Goal: Information Seeking & Learning: Compare options

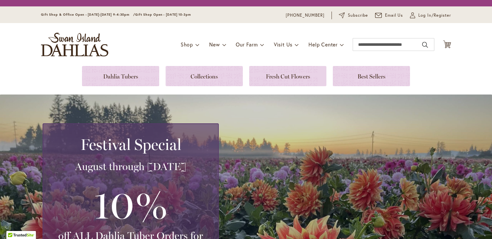
scroll to position [3, 0]
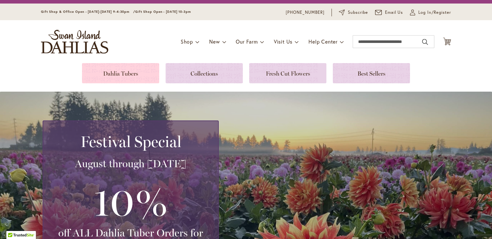
click at [125, 83] on div "Dahlia Tubers" at bounding box center [120, 73] width 77 height 20
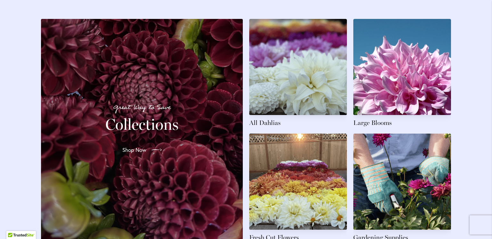
scroll to position [908, 0]
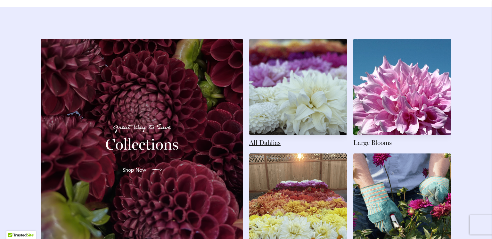
click at [294, 132] on link at bounding box center [298, 93] width 98 height 108
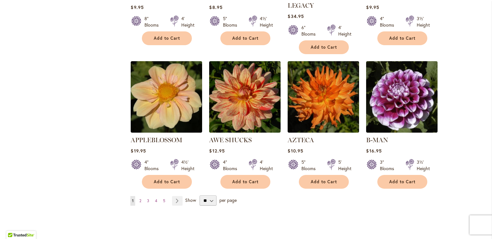
scroll to position [513, 0]
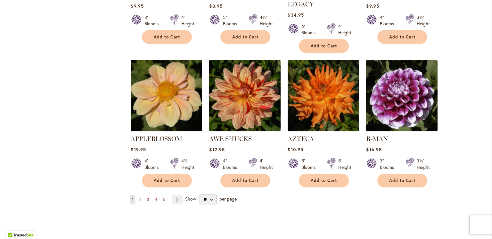
click at [142, 198] on link "Page 2" at bounding box center [140, 200] width 5 height 10
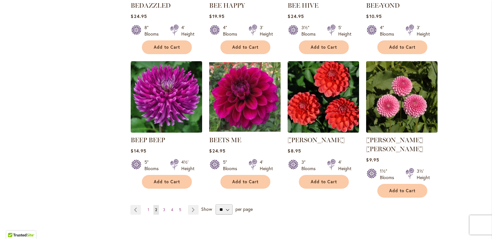
scroll to position [516, 0]
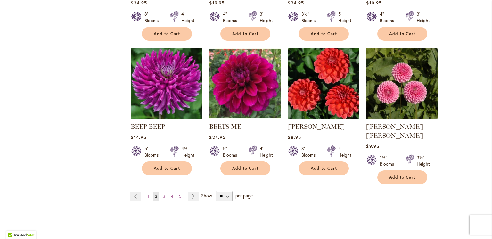
click at [163, 106] on img at bounding box center [166, 83] width 75 height 75
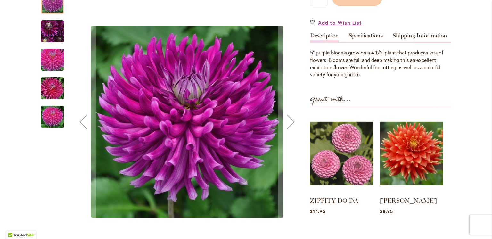
scroll to position [178, 0]
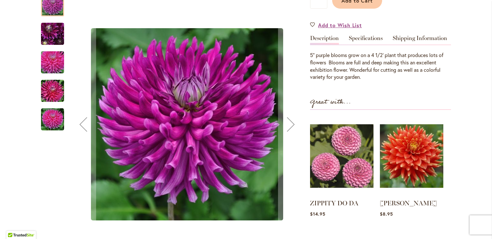
click at [53, 40] on img "BEEP BEEP" at bounding box center [52, 33] width 46 height 35
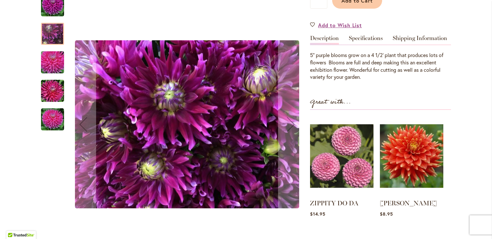
click at [54, 69] on img "BEEP BEEP" at bounding box center [52, 62] width 46 height 31
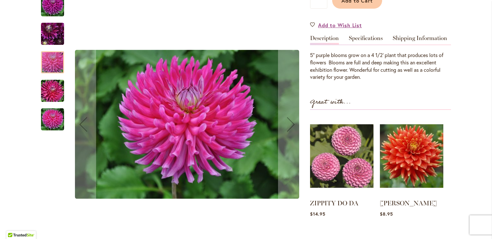
click at [51, 96] on img "BEEP BEEP" at bounding box center [52, 90] width 46 height 31
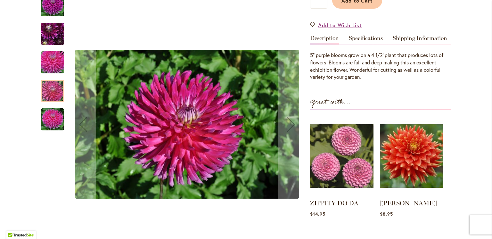
click at [48, 128] on img "BEEP BEEP" at bounding box center [52, 119] width 23 height 23
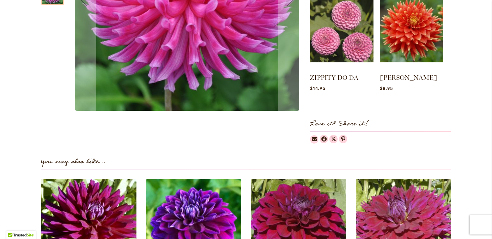
scroll to position [447, 0]
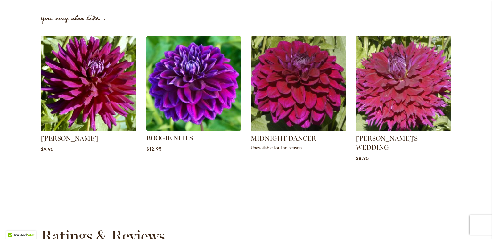
click at [191, 88] on img at bounding box center [193, 83] width 99 height 99
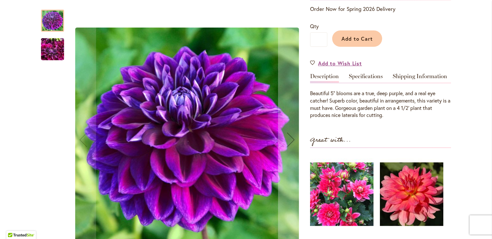
scroll to position [132, 0]
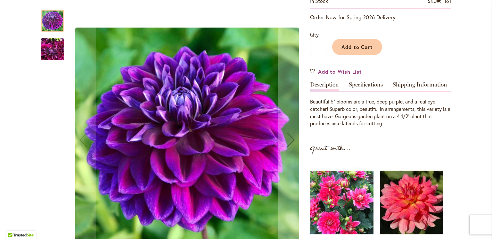
click at [52, 48] on img "BOOGIE NITES" at bounding box center [52, 49] width 23 height 31
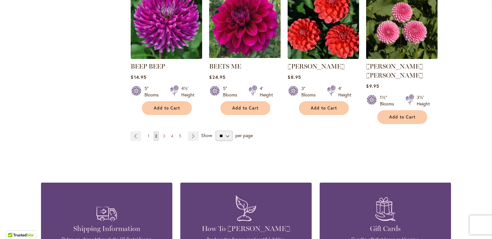
scroll to position [589, 0]
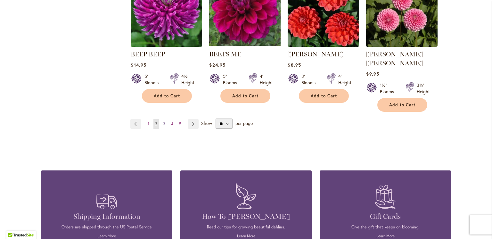
click at [164, 121] on span "3" at bounding box center [164, 123] width 2 height 5
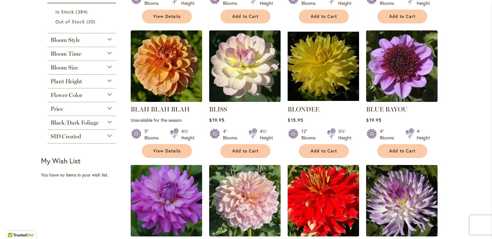
scroll to position [255, 0]
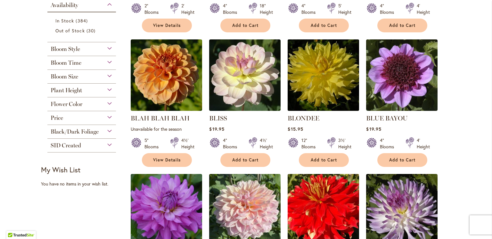
click at [325, 85] on img at bounding box center [323, 75] width 75 height 75
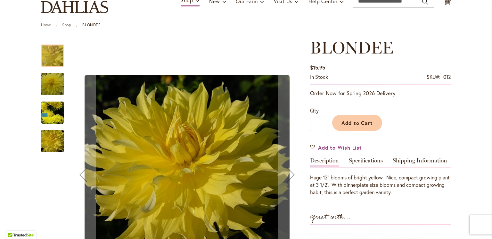
scroll to position [71, 0]
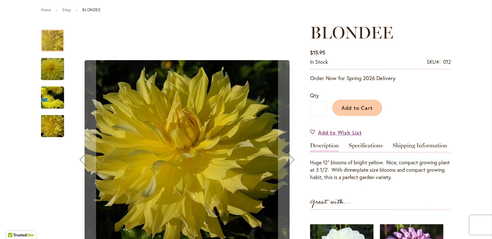
click at [51, 76] on img "Blondee" at bounding box center [52, 69] width 46 height 31
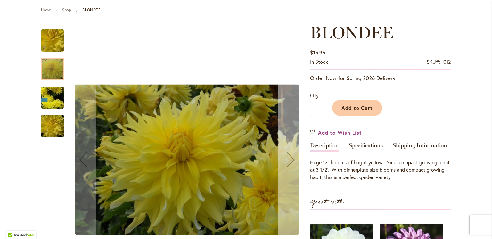
click at [290, 166] on div "Next" at bounding box center [291, 160] width 26 height 26
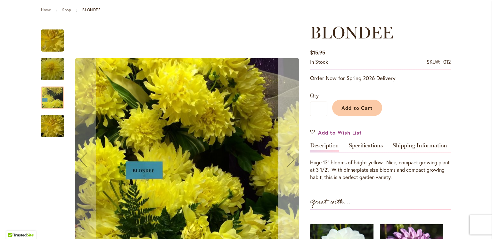
click at [290, 166] on div "Next" at bounding box center [291, 160] width 26 height 26
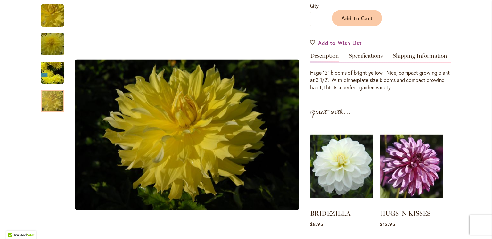
scroll to position [164, 0]
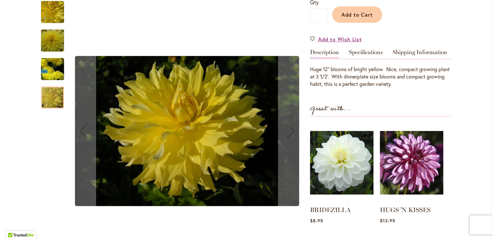
click at [55, 14] on img "Blondee" at bounding box center [53, 12] width 46 height 44
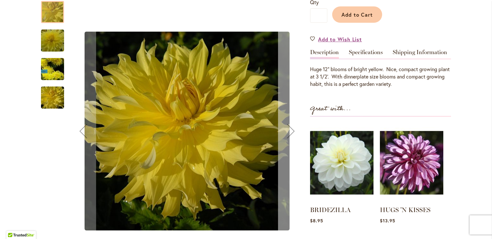
click at [291, 138] on div "Next" at bounding box center [291, 131] width 26 height 26
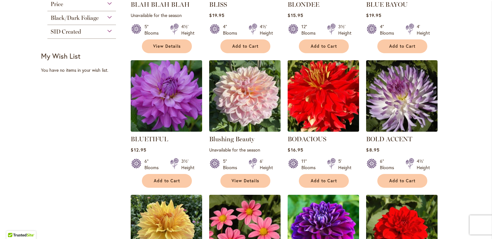
scroll to position [382, 0]
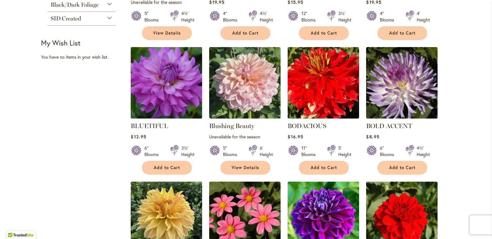
click at [155, 100] on img at bounding box center [166, 83] width 75 height 75
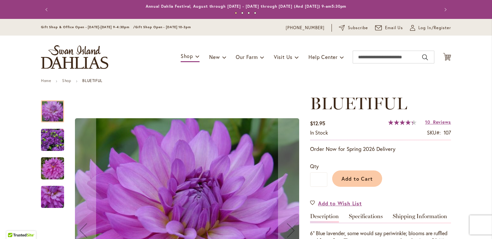
click at [54, 150] on img "Bluetiful" at bounding box center [52, 140] width 23 height 23
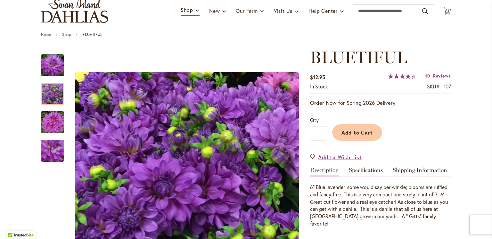
scroll to position [53, 0]
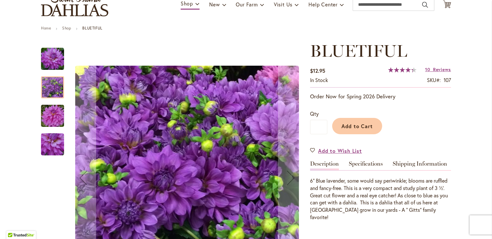
click at [53, 121] on img "Bluetiful" at bounding box center [52, 116] width 46 height 31
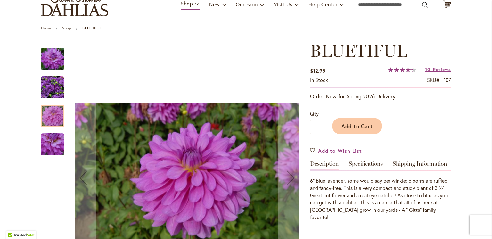
click at [52, 155] on img "Bluetiful" at bounding box center [52, 144] width 23 height 23
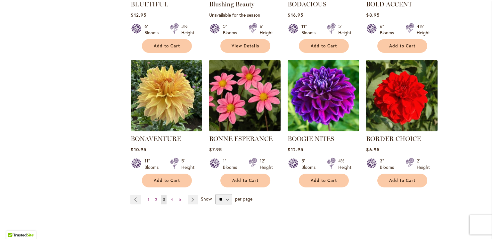
scroll to position [514, 0]
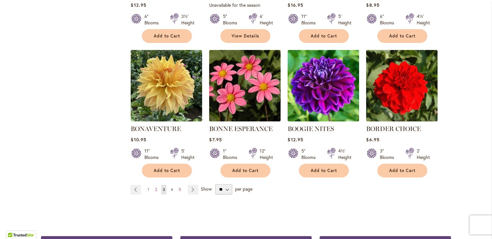
click at [172, 192] on span "4" at bounding box center [172, 189] width 2 height 5
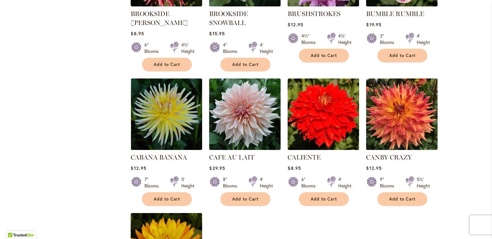
scroll to position [367, 0]
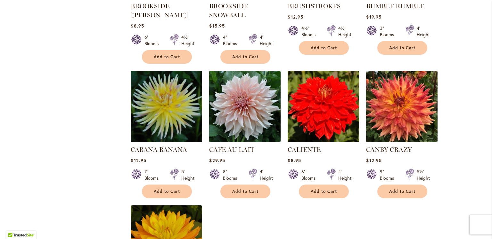
click at [161, 123] on img at bounding box center [166, 106] width 75 height 75
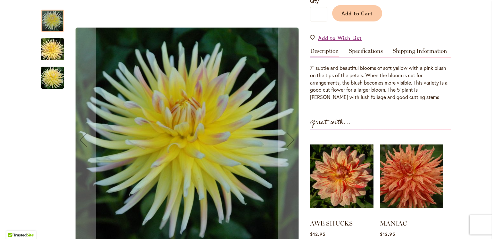
scroll to position [148, 0]
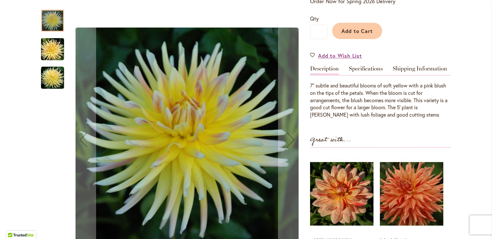
click at [53, 52] on img "CABANA BANANA" at bounding box center [52, 49] width 46 height 31
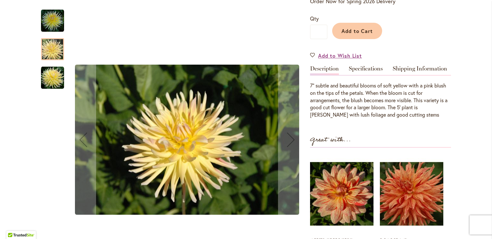
click at [53, 79] on img "CABANA BANANA" at bounding box center [52, 77] width 23 height 23
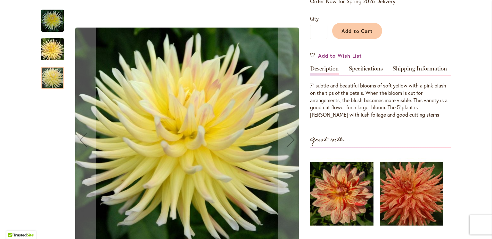
click at [57, 18] on img "CABANA BANANA" at bounding box center [52, 20] width 23 height 23
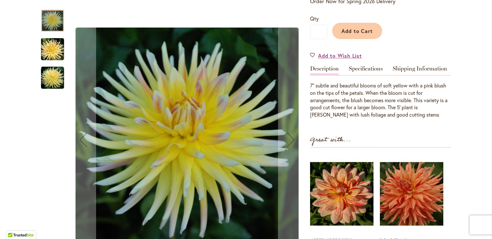
click at [52, 49] on img "CABANA BANANA" at bounding box center [52, 49] width 46 height 31
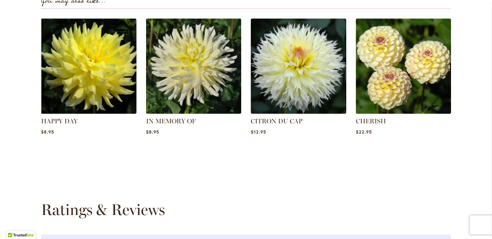
scroll to position [483, 0]
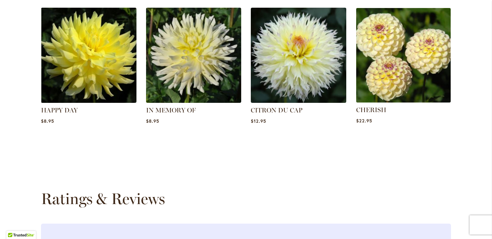
click at [406, 95] on img at bounding box center [403, 54] width 99 height 99
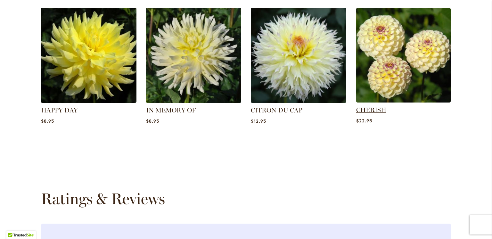
click at [369, 114] on link "CHERISH" at bounding box center [371, 110] width 30 height 8
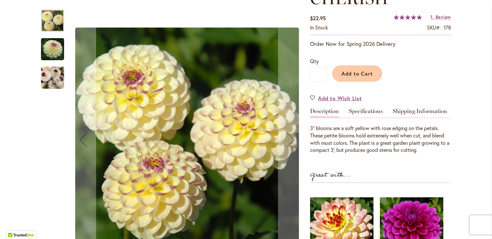
scroll to position [112, 0]
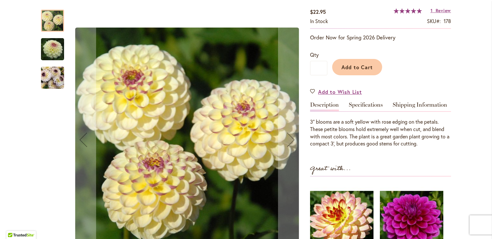
click at [54, 27] on div at bounding box center [52, 21] width 23 height 22
click at [53, 52] on img "CHERISH" at bounding box center [52, 49] width 46 height 31
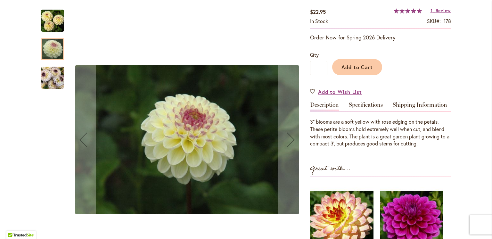
click at [48, 76] on img "CHERISH" at bounding box center [52, 78] width 23 height 31
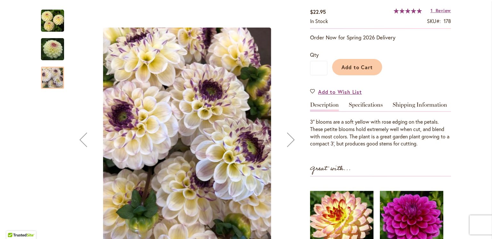
click at [54, 46] on img "CHERISH" at bounding box center [52, 49] width 46 height 31
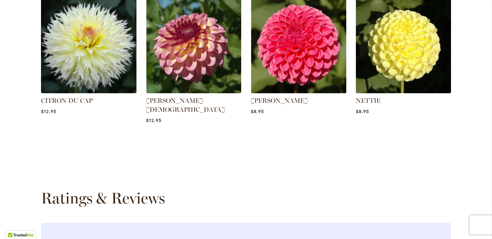
scroll to position [509, 0]
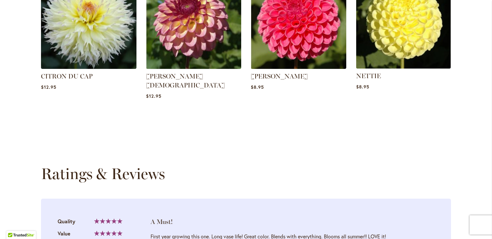
click at [390, 44] on img at bounding box center [403, 20] width 99 height 99
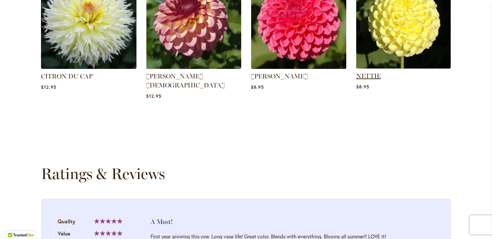
click at [370, 80] on link "NETTIE" at bounding box center [368, 76] width 25 height 8
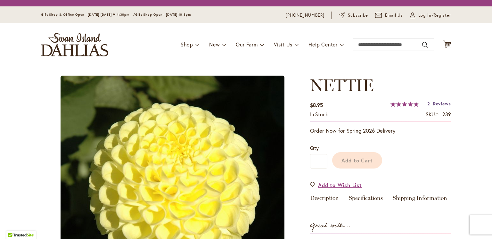
click at [440, 107] on span "Reviews" at bounding box center [442, 104] width 18 height 6
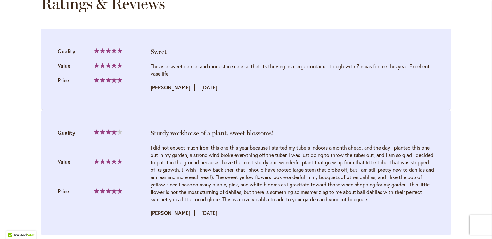
scroll to position [907, 0]
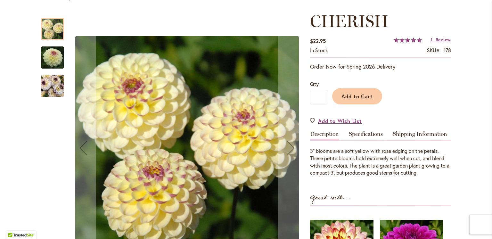
scroll to position [85, 0]
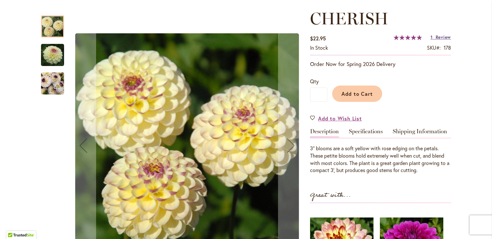
click at [436, 40] on span "Review" at bounding box center [443, 37] width 15 height 6
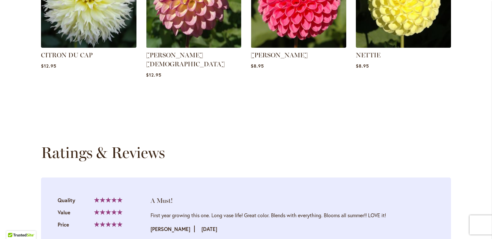
scroll to position [570, 0]
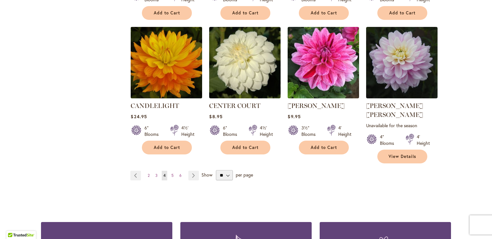
scroll to position [558, 0]
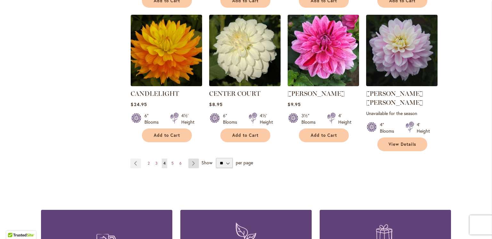
click at [193, 159] on link "Page Next" at bounding box center [193, 164] width 11 height 10
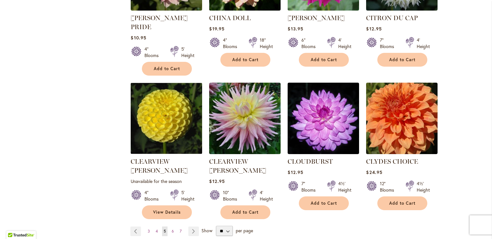
scroll to position [514, 0]
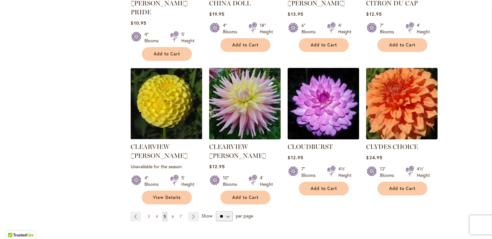
click at [172, 214] on span "6" at bounding box center [173, 216] width 2 height 5
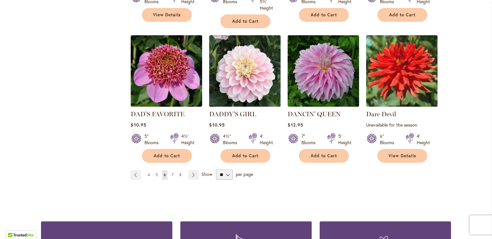
scroll to position [546, 0]
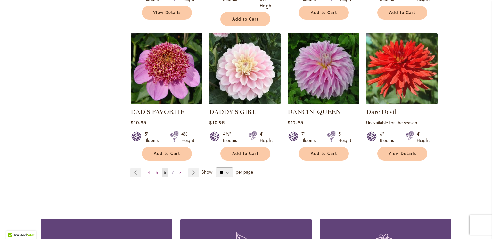
click at [173, 175] on span "7" at bounding box center [173, 172] width 2 height 5
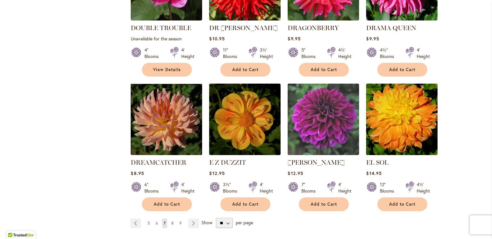
scroll to position [500, 0]
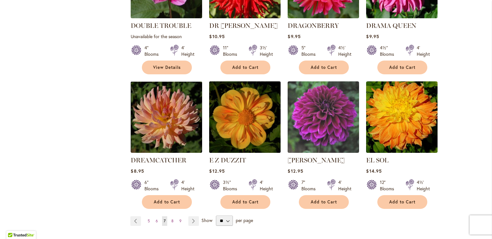
click at [245, 104] on img at bounding box center [245, 117] width 75 height 75
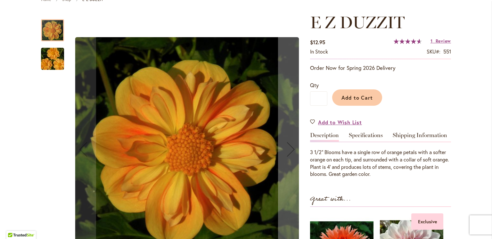
scroll to position [74, 0]
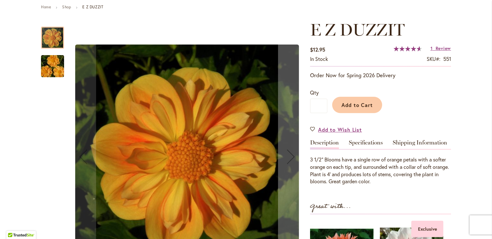
click at [44, 72] on img "E Z DUZZIT" at bounding box center [52, 66] width 46 height 31
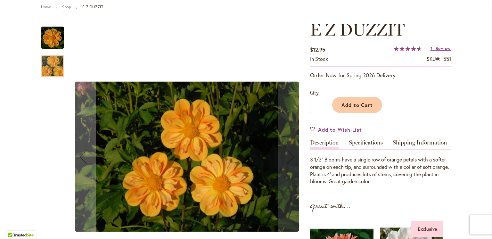
click at [52, 44] on img "E Z DUZZIT" at bounding box center [52, 37] width 23 height 23
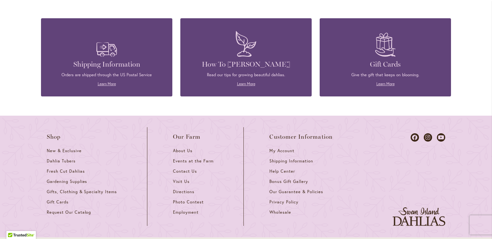
scroll to position [758, 0]
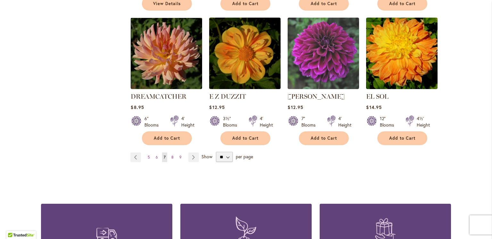
scroll to position [554, 0]
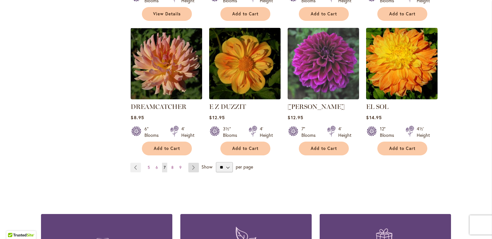
click link "Page Next"
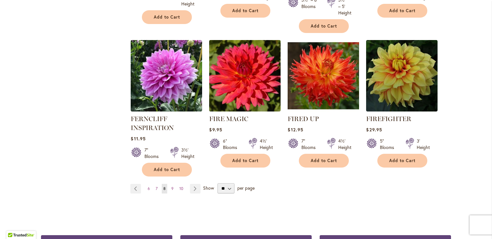
scroll to position [543, 0]
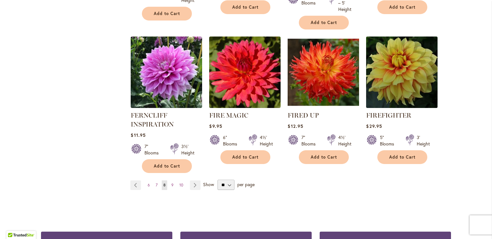
click at [403, 80] on img at bounding box center [402, 72] width 75 height 75
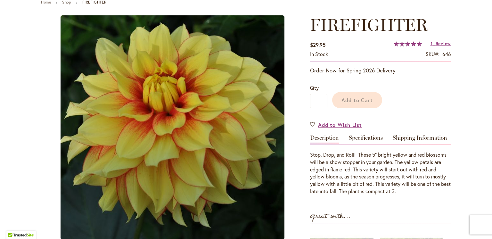
scroll to position [91, 0]
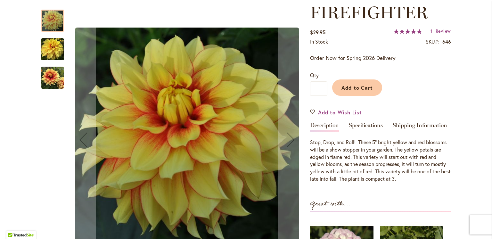
click at [50, 51] on img "FIREFIGHTER" at bounding box center [52, 49] width 23 height 23
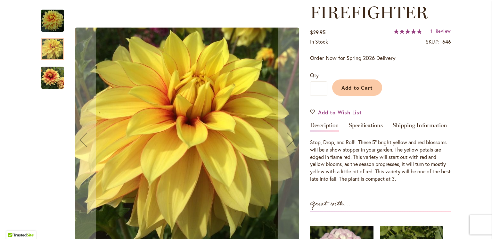
click at [48, 83] on img "FIREFIGHTER" at bounding box center [52, 77] width 23 height 23
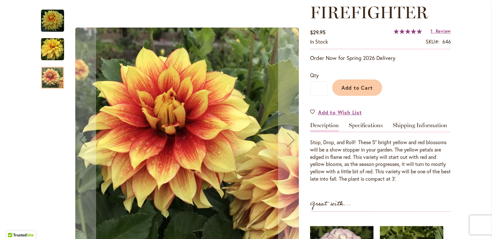
click at [55, 30] on img "FIREFIGHTER" at bounding box center [52, 20] width 23 height 23
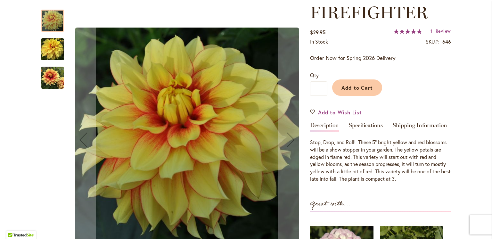
click at [54, 59] on img "FIREFIGHTER" at bounding box center [52, 49] width 23 height 23
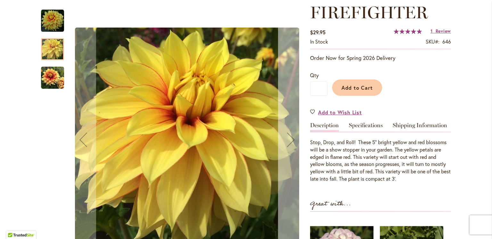
click at [291, 143] on div "Next" at bounding box center [291, 140] width 26 height 26
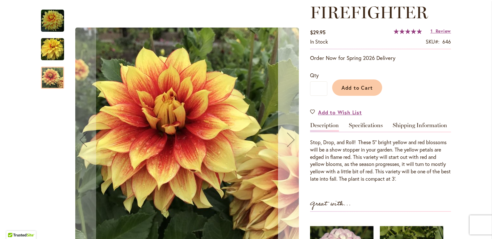
click at [291, 143] on div "Next" at bounding box center [291, 140] width 26 height 26
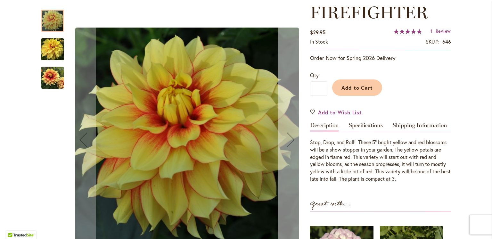
click at [291, 143] on div "Next" at bounding box center [291, 140] width 26 height 26
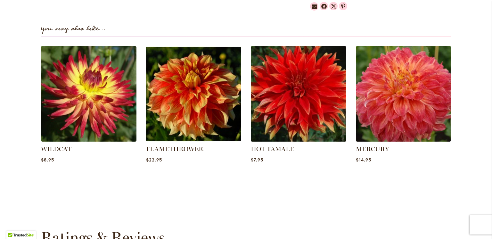
scroll to position [476, 0]
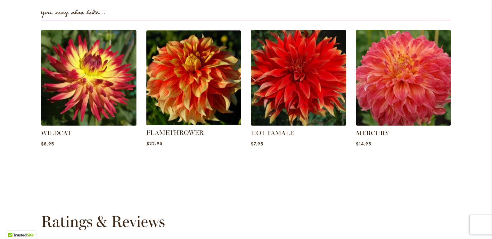
click at [179, 107] on img at bounding box center [193, 77] width 99 height 99
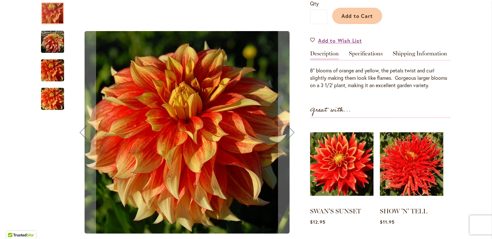
scroll to position [158, 0]
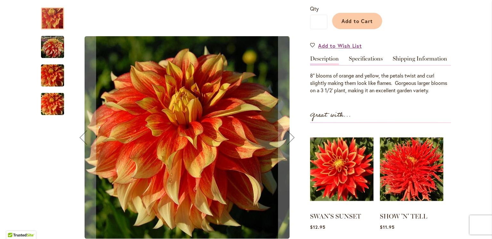
click at [57, 51] on img "FLAMETHROWER" at bounding box center [52, 47] width 23 height 24
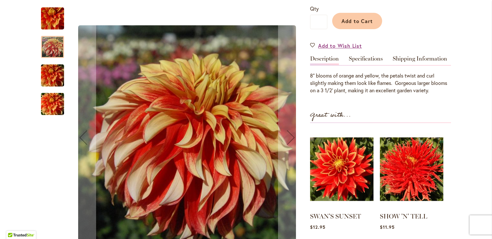
click at [49, 74] on img "FLAMETHROWER" at bounding box center [52, 75] width 46 height 31
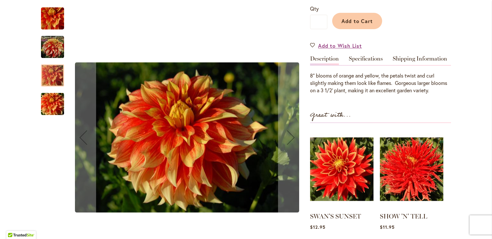
click at [49, 97] on img "FLAMETHROWER" at bounding box center [52, 104] width 46 height 31
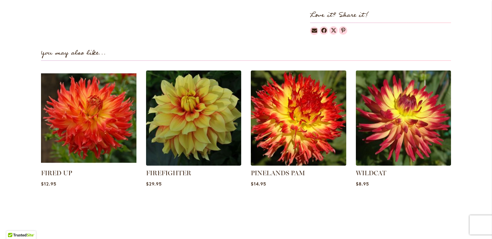
scroll to position [439, 0]
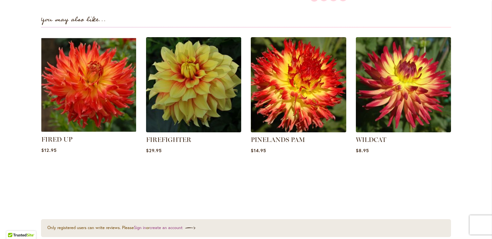
click at [69, 99] on img at bounding box center [88, 84] width 99 height 99
